Goal: Information Seeking & Learning: Learn about a topic

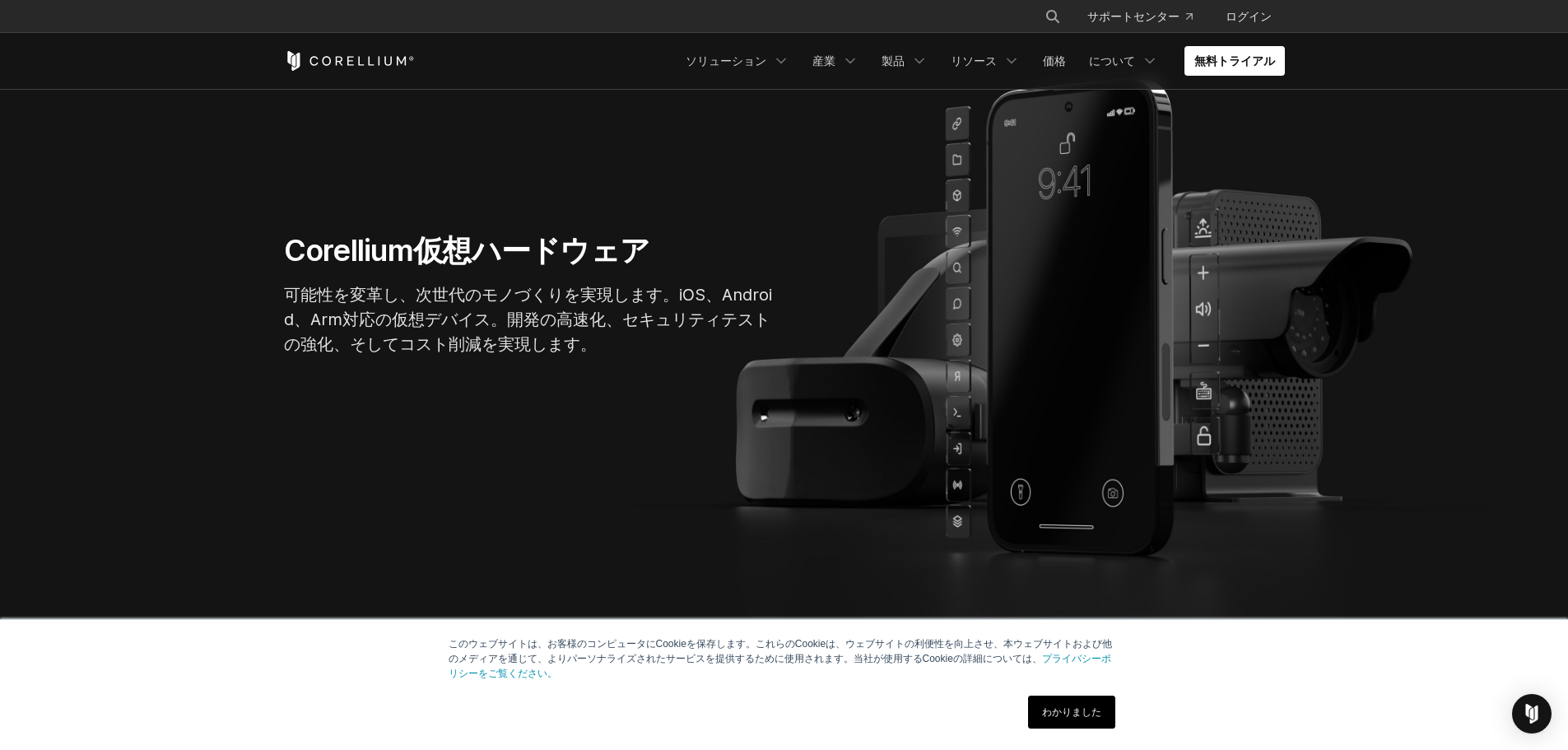
scroll to position [165, 0]
click at [1099, 689] on div "このウェブサイトは、お客様のコンピュータにCookieを保存します。これらのCookieは、ウェブサイトの利便性を向上させ、本ウェブサイトおよび他のメディアを…" at bounding box center [784, 685] width 823 height 130
click at [1099, 722] on link "わかりました" at bounding box center [1071, 712] width 87 height 33
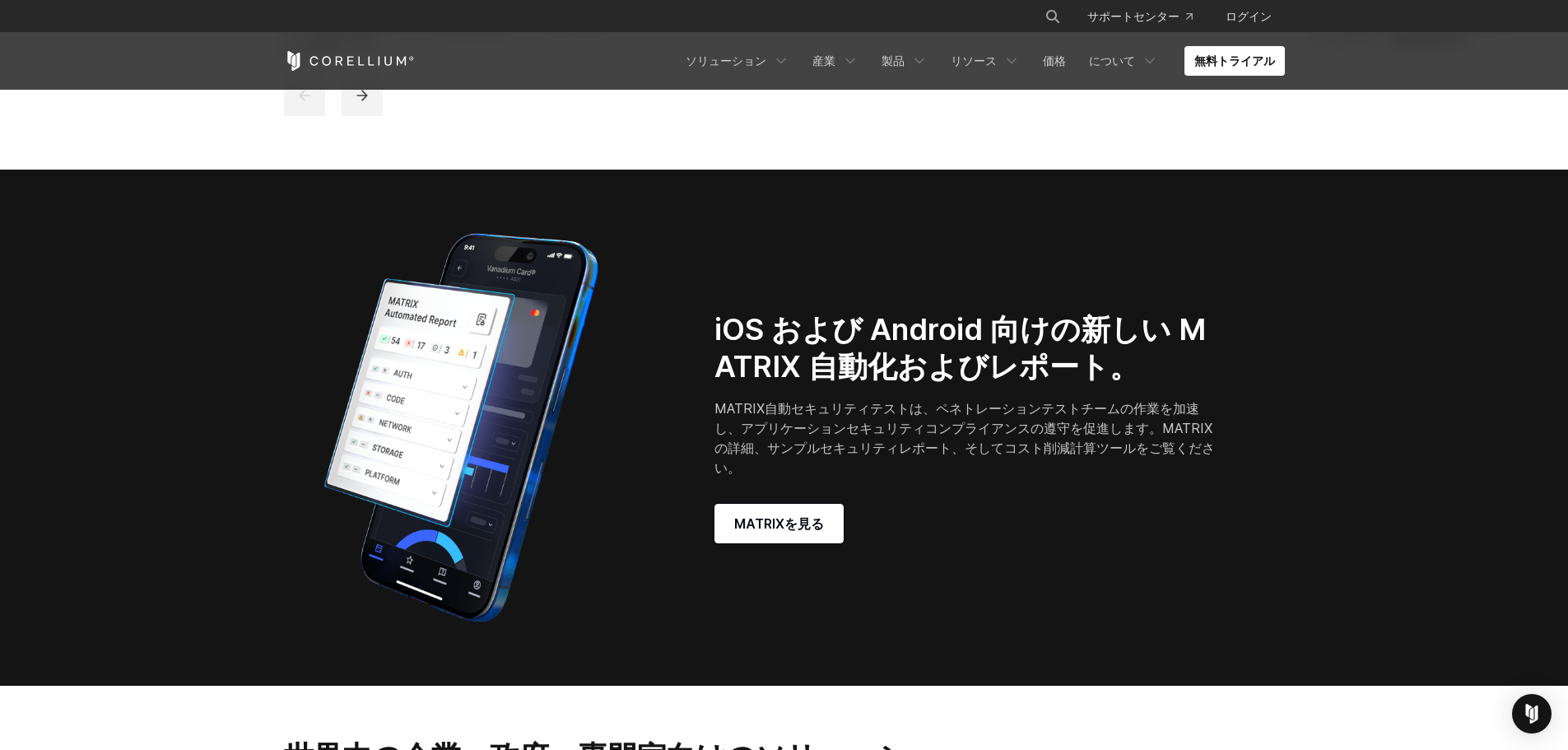
scroll to position [1317, 0]
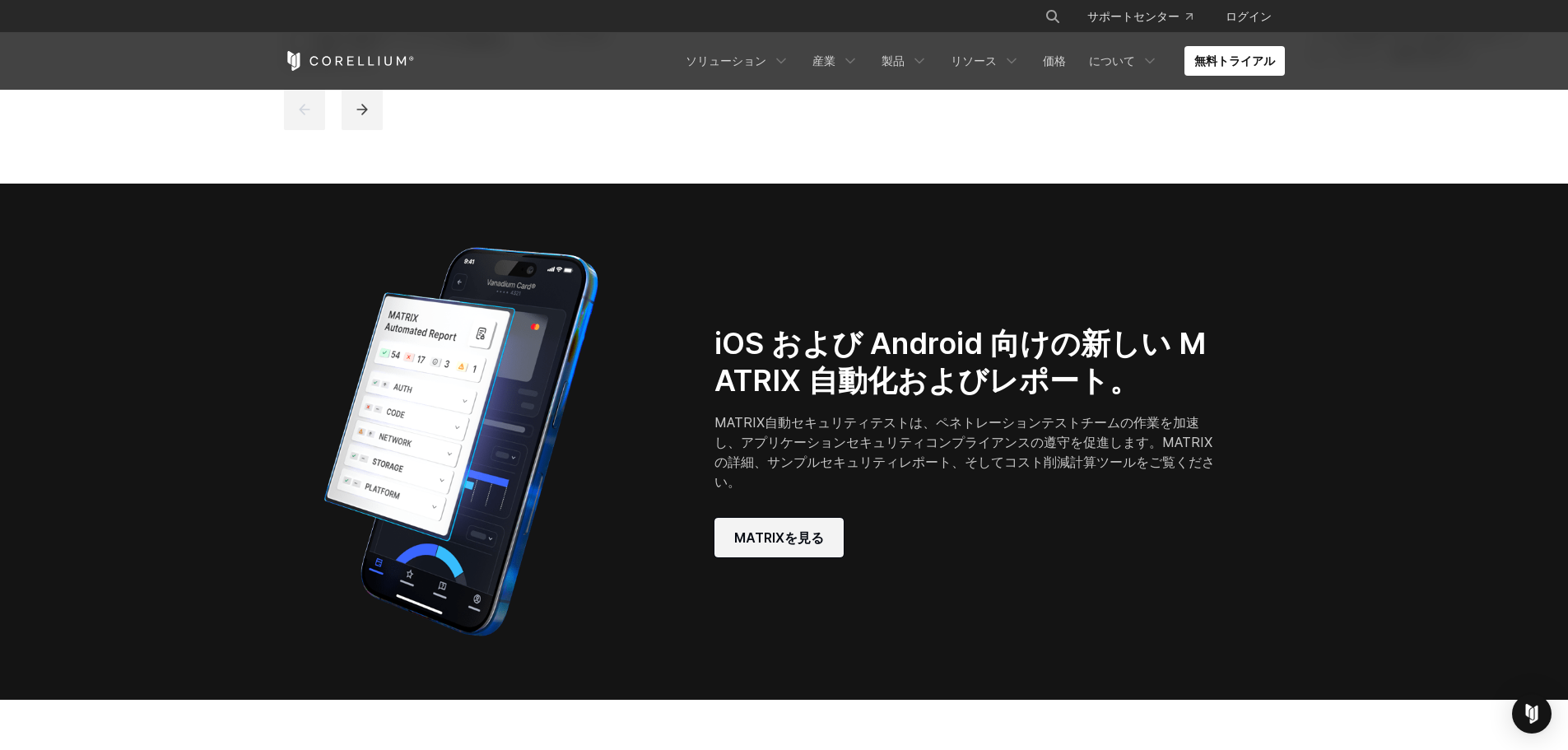
click at [799, 529] on font "MATRIXを見る" at bounding box center [779, 538] width 90 height 17
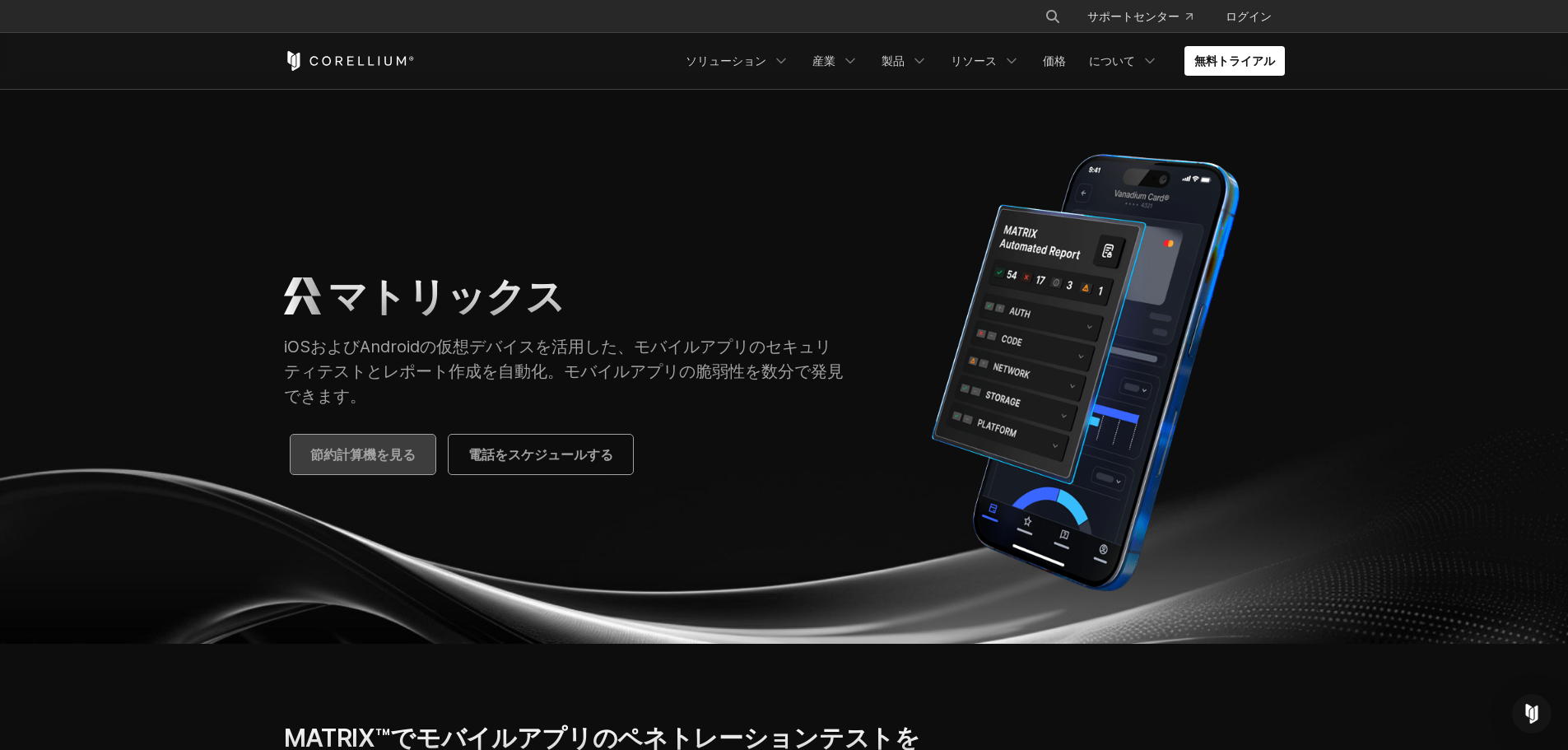
click at [352, 446] on font "節約計算機を見る" at bounding box center [362, 454] width 105 height 17
